Goal: Check status: Check status

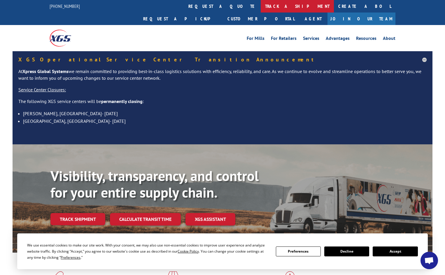
click at [260, 7] on link "track a shipment" at bounding box center [296, 6] width 73 height 13
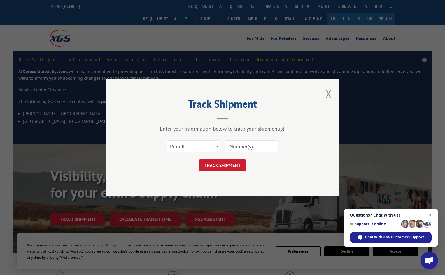
paste input "17342150"
type input "17342150"
click at [238, 166] on button "TRACK SHIPMENT" at bounding box center [222, 165] width 48 height 12
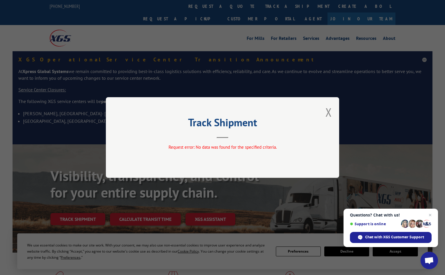
click at [430, 214] on span "Open chat" at bounding box center [429, 215] width 7 height 7
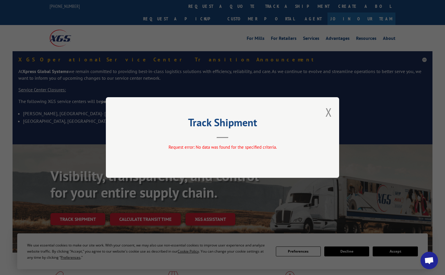
click at [327, 113] on button "Close modal" at bounding box center [328, 112] width 6 height 15
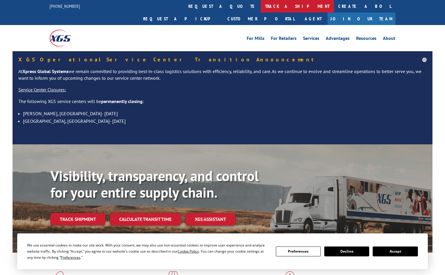
click at [260, 5] on link "track a shipment" at bounding box center [296, 6] width 73 height 13
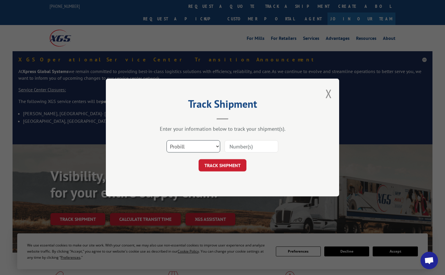
click at [203, 144] on select "Select category... Probill BOL PO" at bounding box center [193, 146] width 54 height 12
select select "bol"
click at [166, 140] on select "Select category... Probill BOL PO" at bounding box center [193, 146] width 54 height 12
paste input "2875978"
type input "2875978"
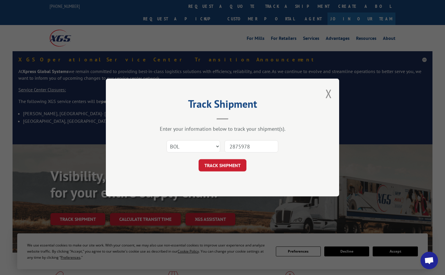
click at [234, 169] on button "TRACK SHIPMENT" at bounding box center [222, 165] width 48 height 12
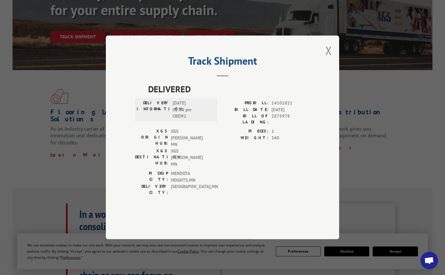
scroll to position [117, 0]
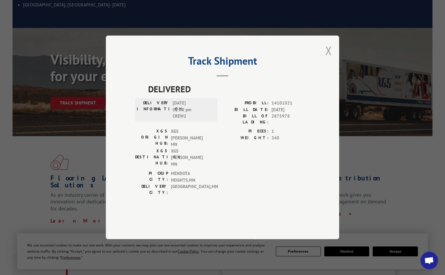
click at [326, 58] on button "Close modal" at bounding box center [328, 50] width 6 height 15
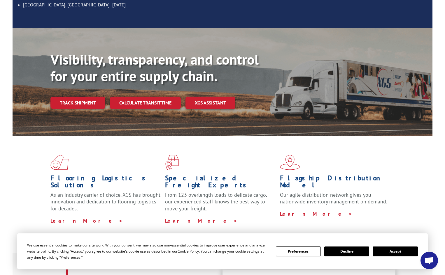
scroll to position [0, 0]
